Goal: Navigation & Orientation: Go to known website

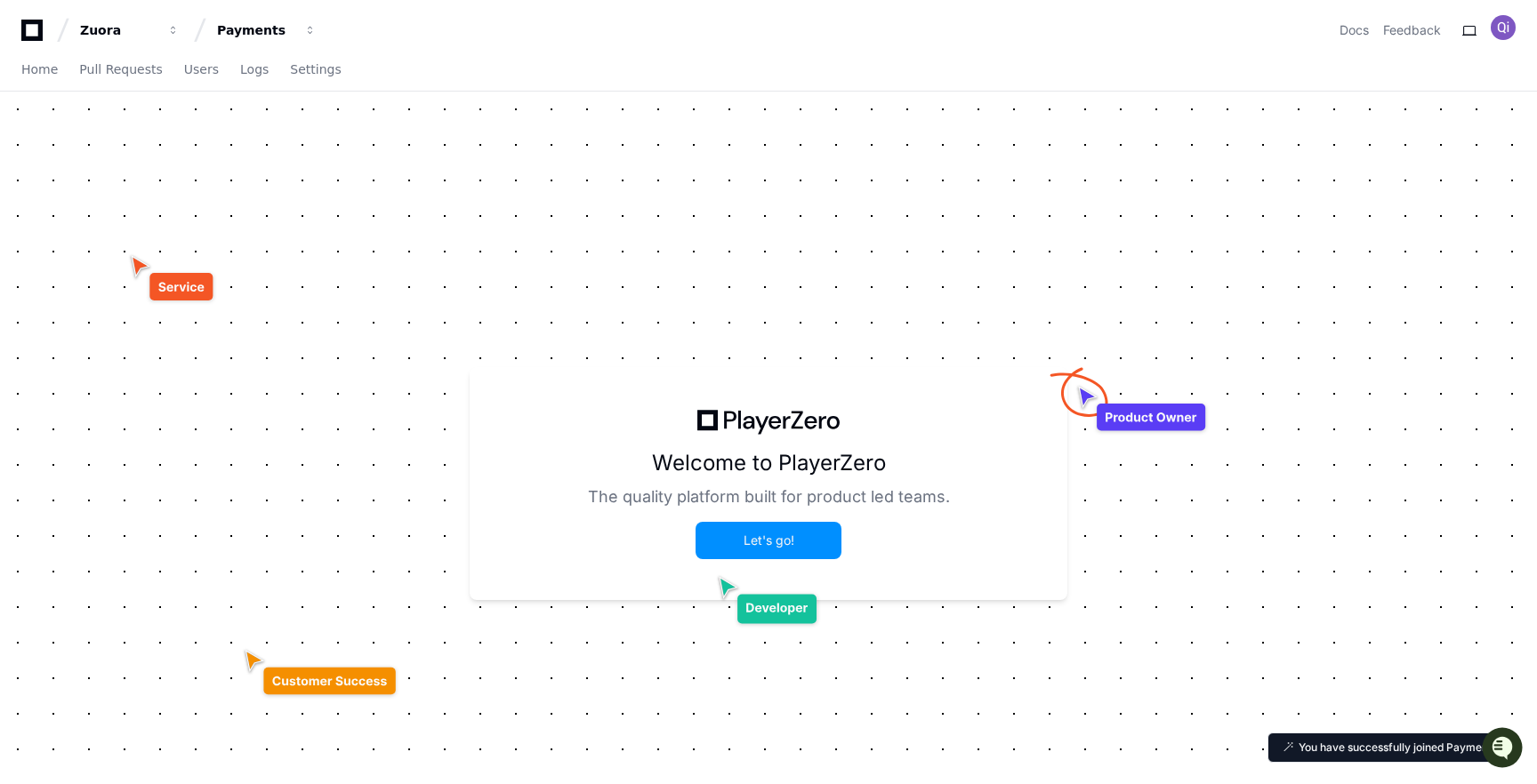
click at [817, 549] on button "Let's go!" at bounding box center [768, 540] width 142 height 34
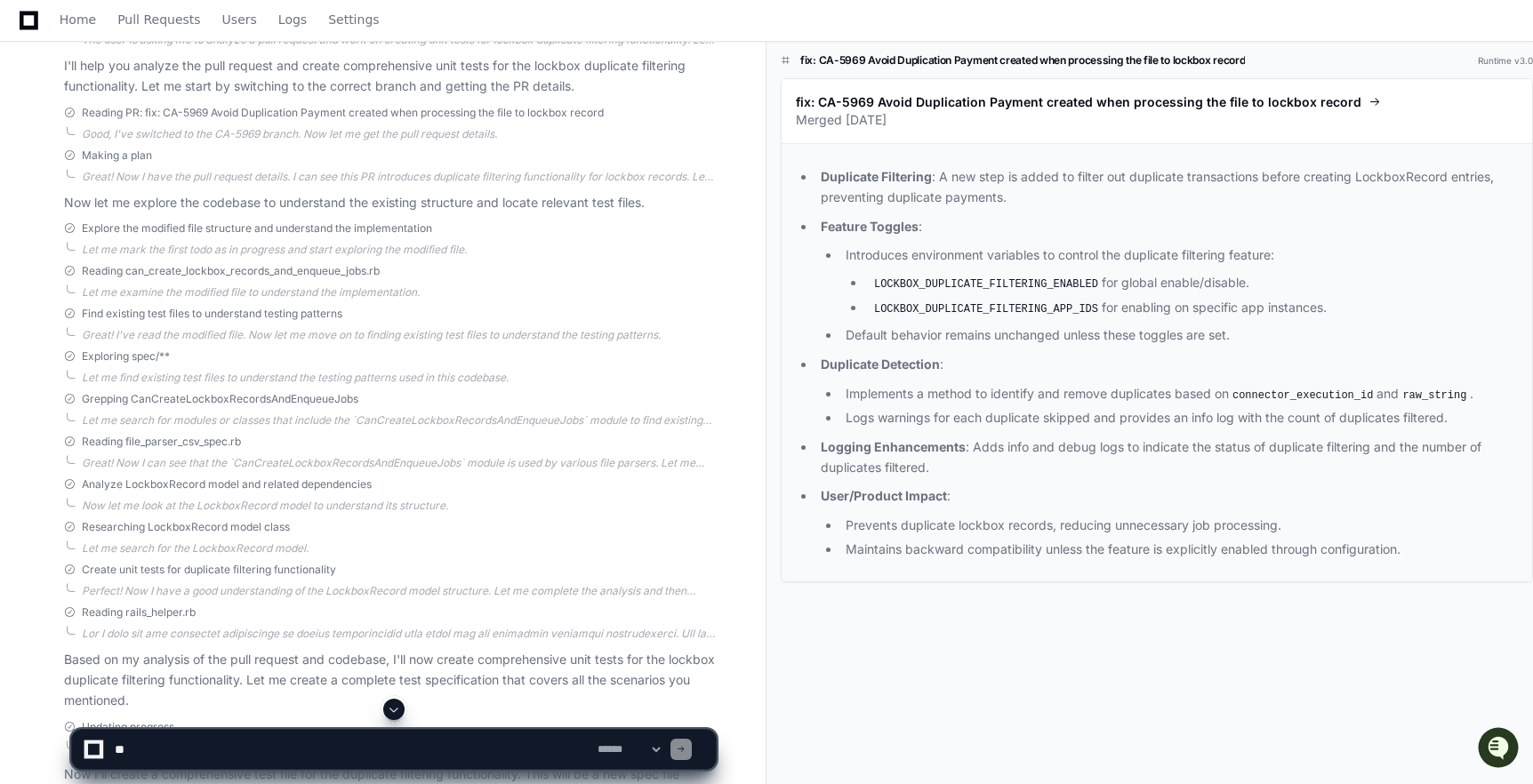
scroll to position [1154, 0]
